Goal: Task Accomplishment & Management: Manage account settings

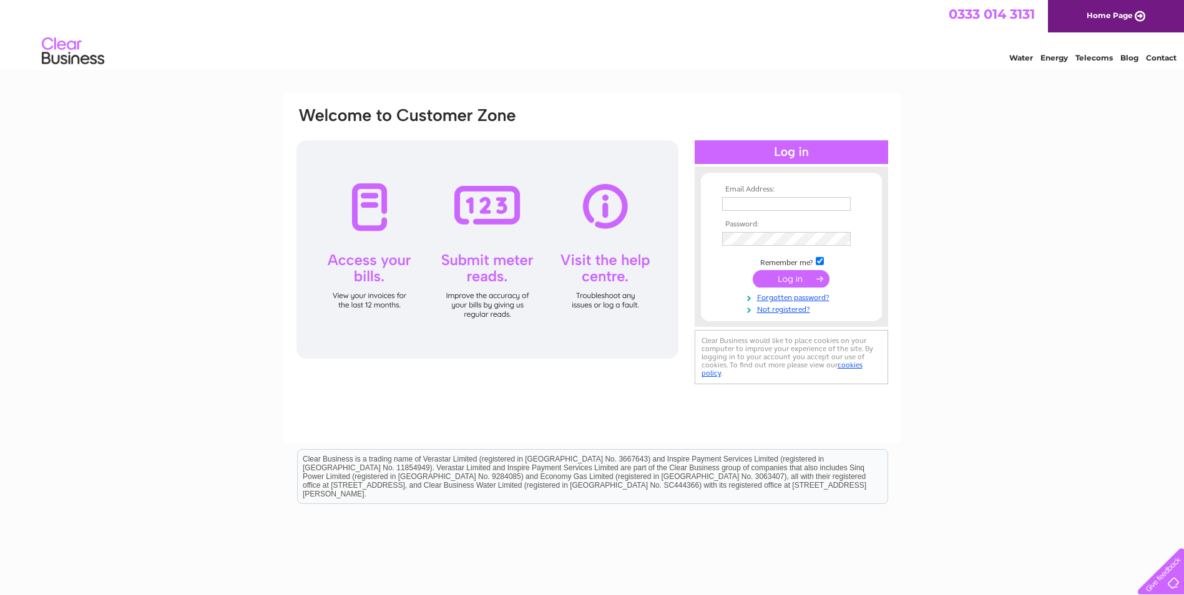
drag, startPoint x: 0, startPoint y: 0, endPoint x: 766, endPoint y: 210, distance: 794.8
click at [766, 210] on input "text" at bounding box center [786, 204] width 129 height 14
type input "accountspl@pickeverard.co.uk"
click at [801, 281] on input "submit" at bounding box center [791, 279] width 77 height 17
click at [834, 205] on input "[EMAIL_ADDRESS][DOMAIN_NAME]" at bounding box center [786, 204] width 129 height 14
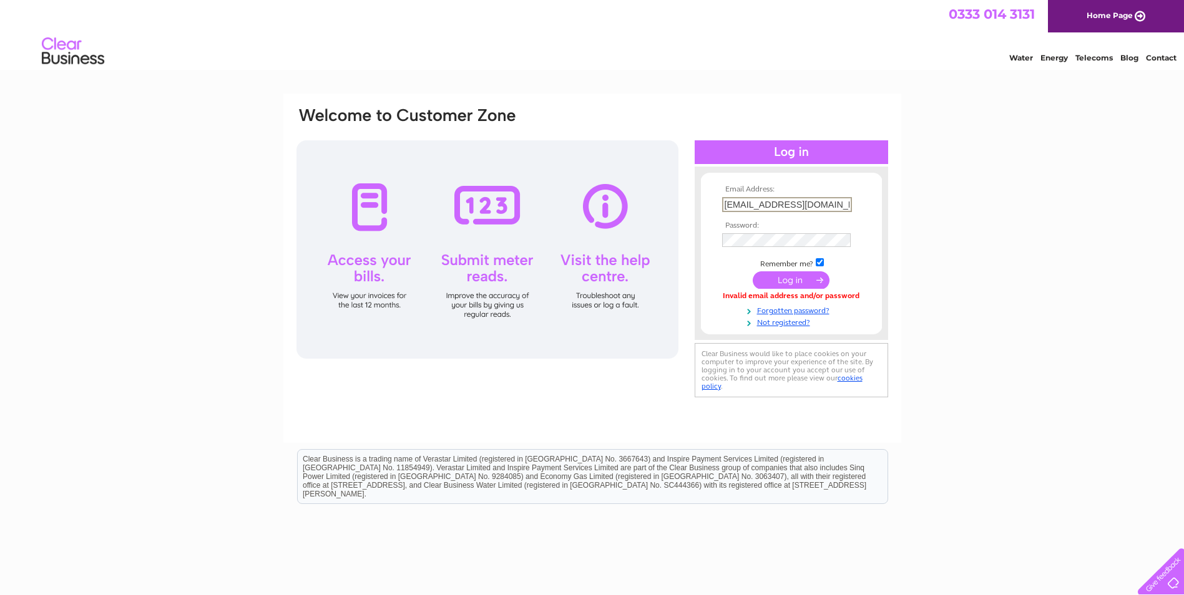
drag, startPoint x: 846, startPoint y: 205, endPoint x: 692, endPoint y: 205, distance: 154.2
click at [692, 205] on div "Email Address: [EMAIL_ADDRESS][DOMAIN_NAME] Password:" at bounding box center [592, 253] width 594 height 295
type input "[EMAIL_ADDRESS][PERSON_NAME][DOMAIN_NAME]"
click at [775, 279] on input "submit" at bounding box center [791, 279] width 77 height 17
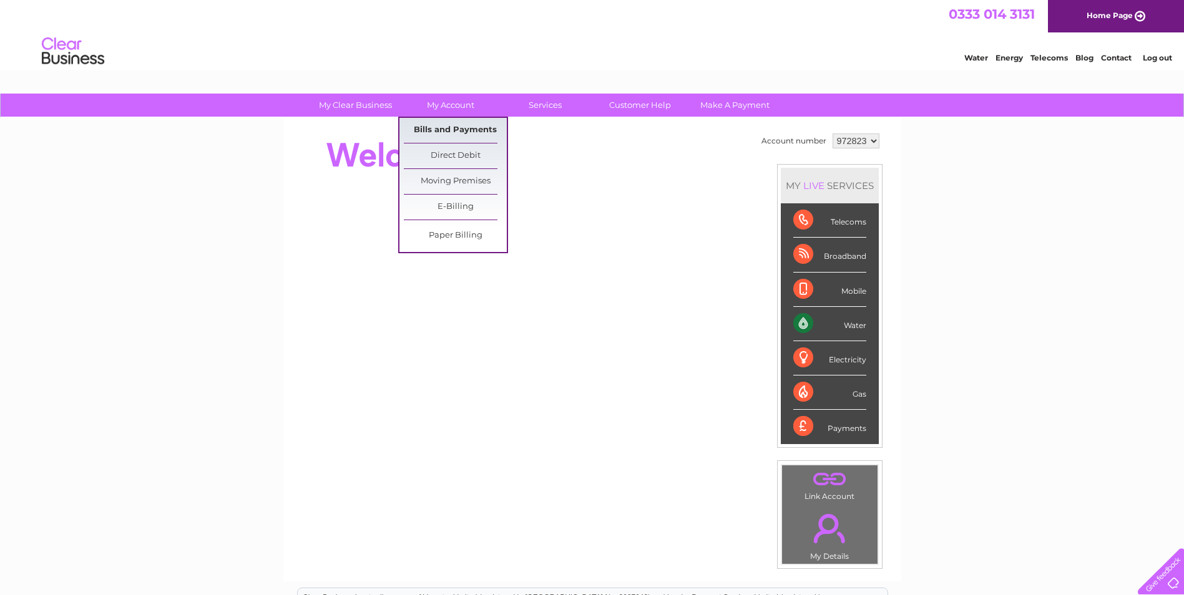
click at [457, 131] on link "Bills and Payments" at bounding box center [455, 130] width 103 height 25
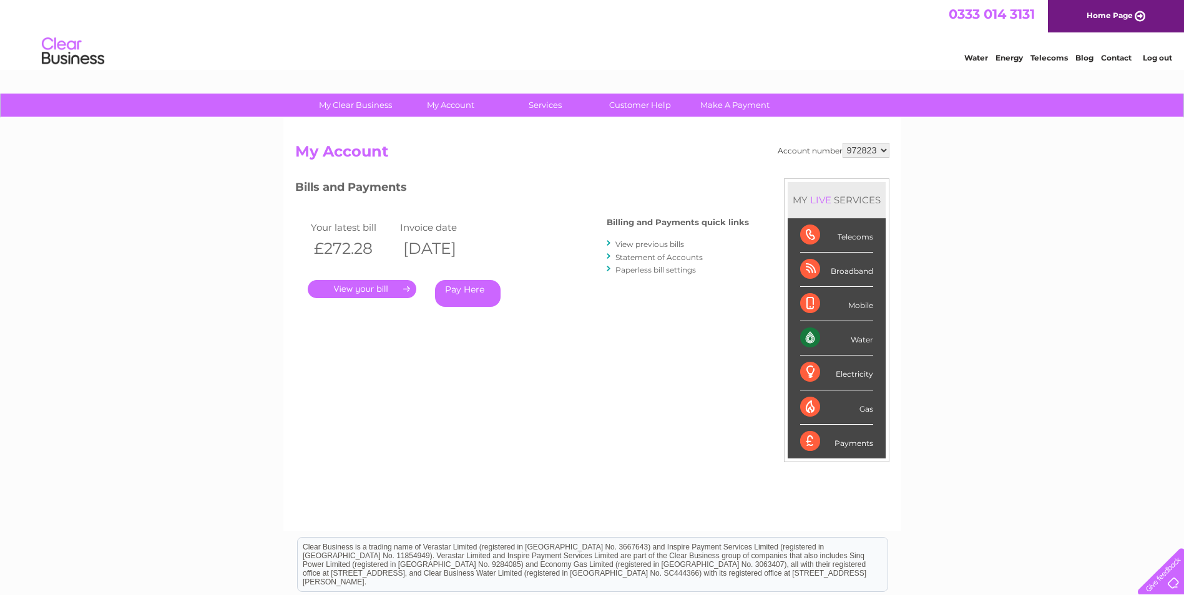
click at [356, 288] on link "." at bounding box center [362, 289] width 109 height 18
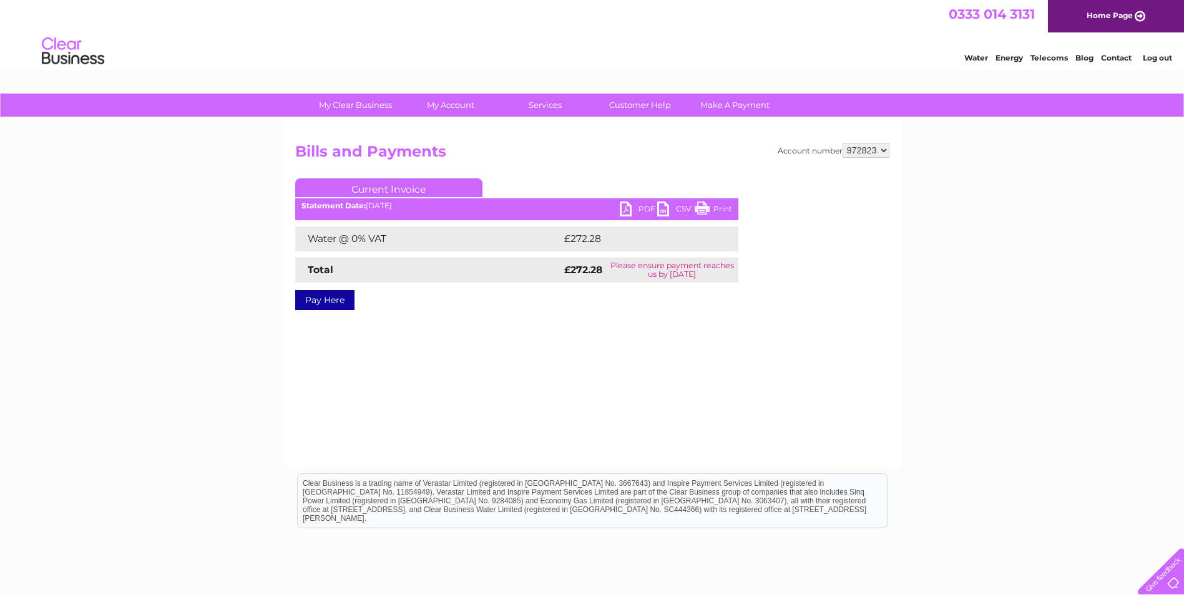
click at [630, 212] on link "PDF" at bounding box center [638, 211] width 37 height 18
